Goal: Information Seeking & Learning: Check status

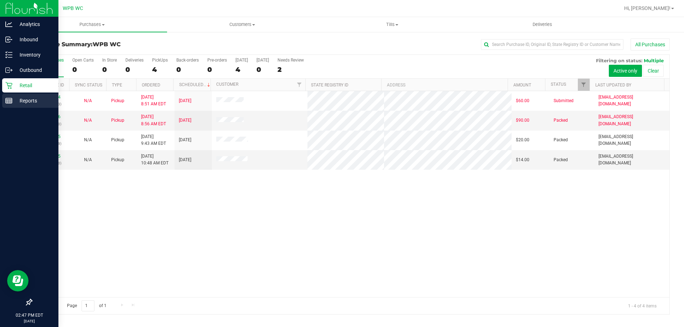
click at [31, 100] on p "Reports" at bounding box center [33, 101] width 43 height 9
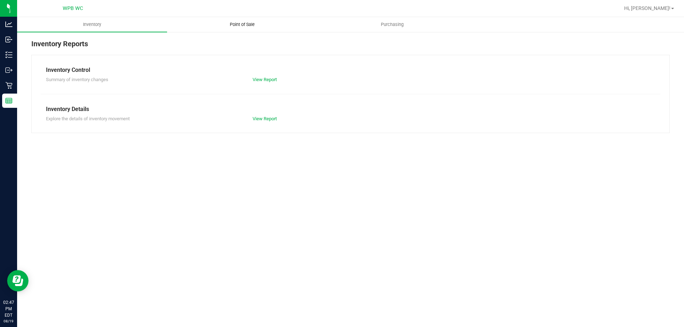
click at [245, 20] on uib-tab-heading "Point of Sale" at bounding box center [241, 24] width 149 height 14
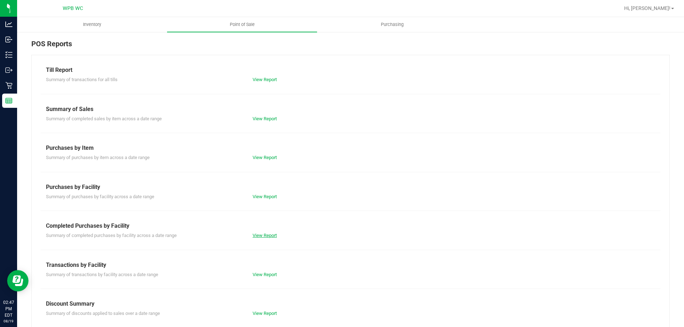
click at [261, 236] on link "View Report" at bounding box center [265, 235] width 24 height 5
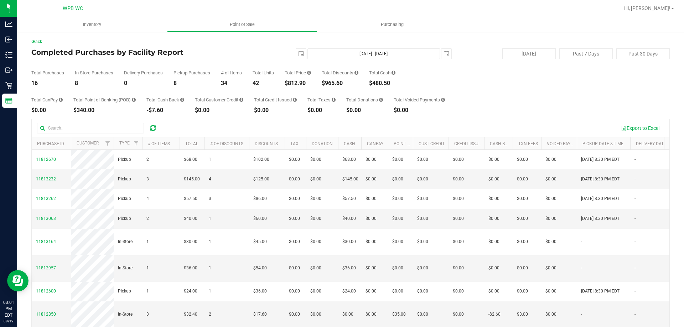
drag, startPoint x: 309, startPoint y: 82, endPoint x: 291, endPoint y: 85, distance: 18.4
click at [291, 85] on div "$812.90" at bounding box center [298, 83] width 26 height 6
copy div "812.90"
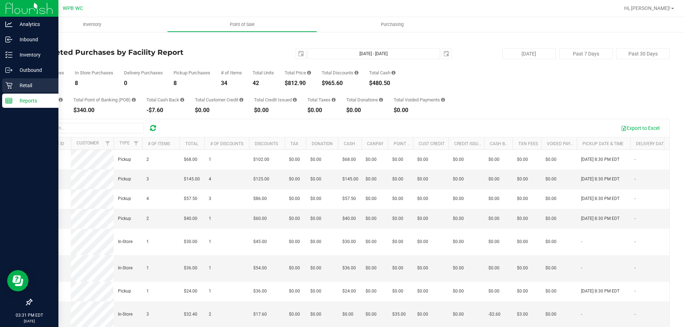
click at [14, 81] on p "Retail" at bounding box center [33, 85] width 43 height 9
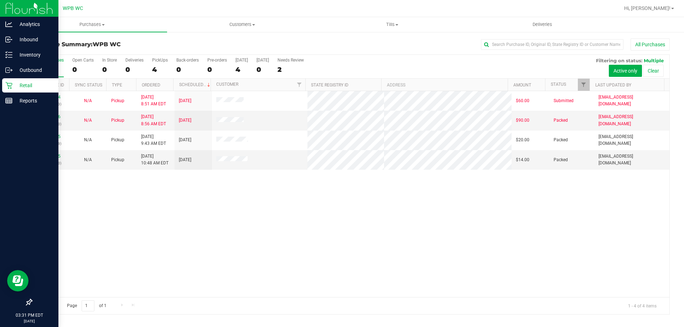
click at [196, 192] on div "11811864 (316000093) N/A Pickup 8/19/2025 8:51 AM EDT 8/19/2025 $60.00 Submitte…" at bounding box center [351, 194] width 638 height 206
